Goal: Task Accomplishment & Management: Manage account settings

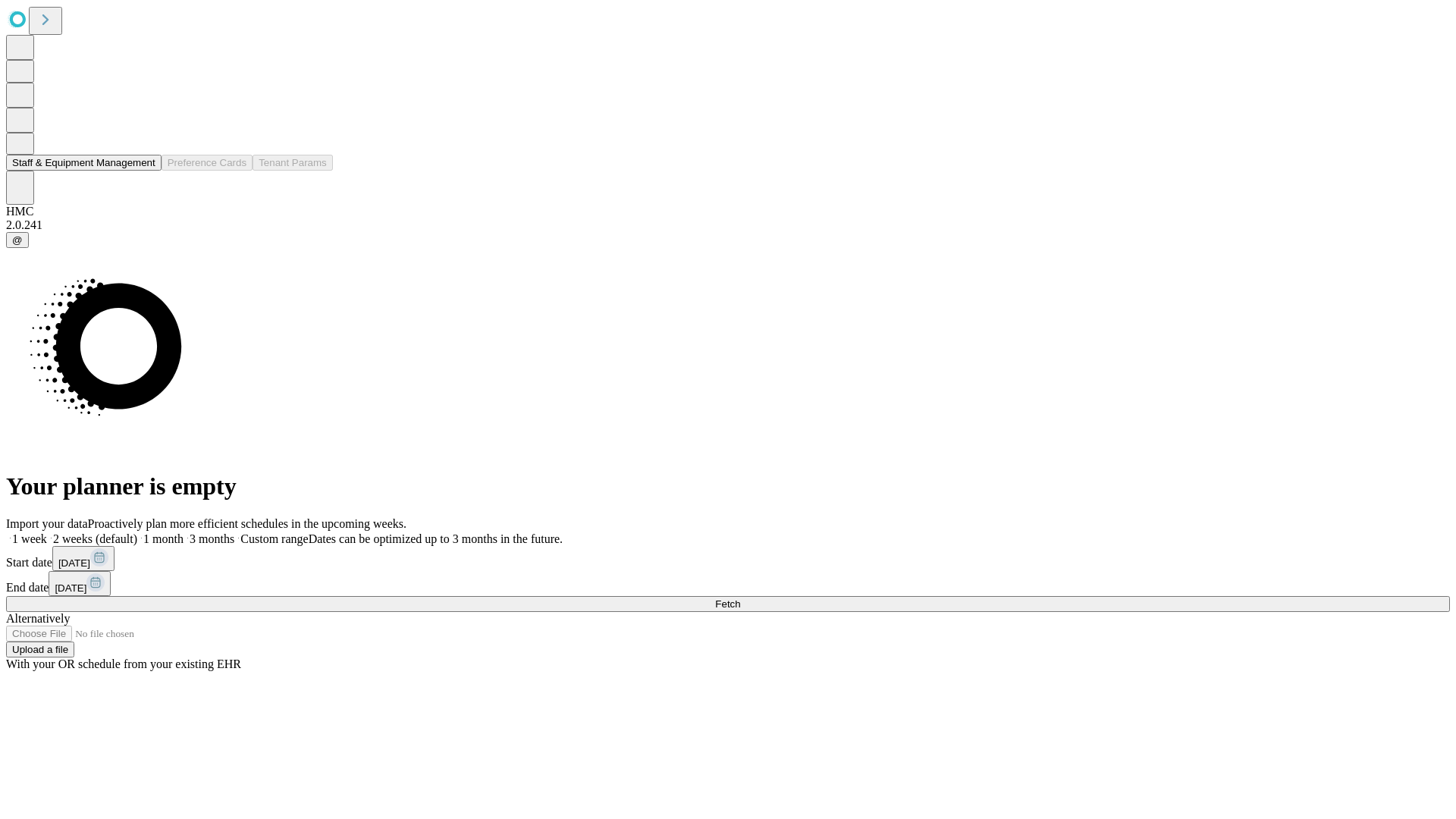
click at [142, 170] on button "Staff & Equipment Management" at bounding box center [84, 163] width 155 height 16
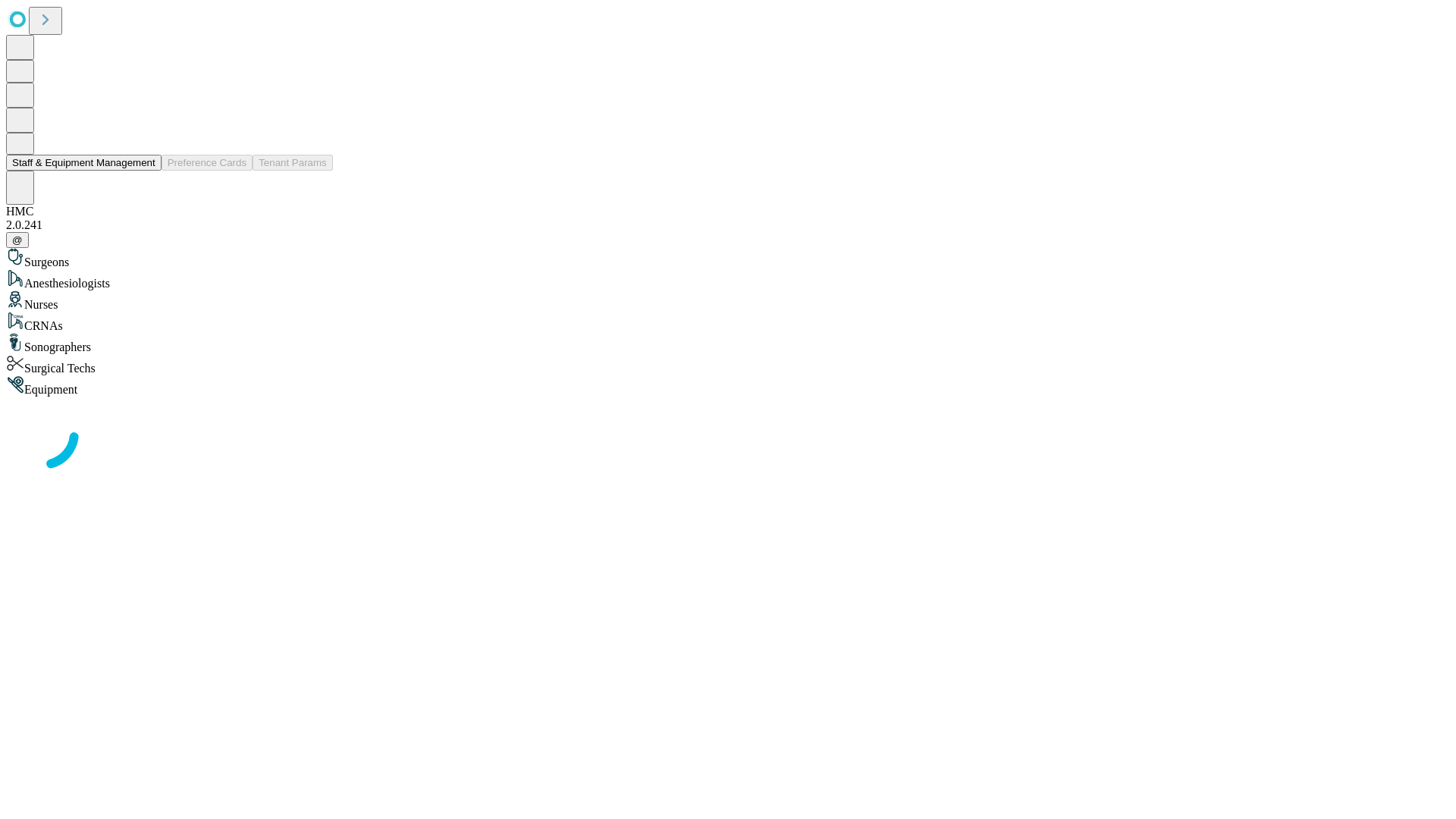
click at [145, 170] on button "Staff & Equipment Management" at bounding box center [84, 163] width 155 height 16
